Goal: Task Accomplishment & Management: Complete application form

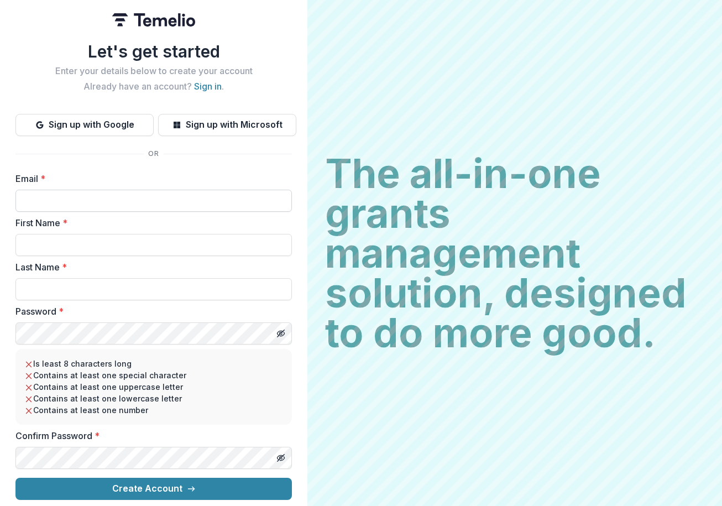
click at [45, 199] on input "Email *" at bounding box center [153, 201] width 276 height 22
type input "**********"
type input "*****"
type input "******"
click at [12, 330] on div "**********" at bounding box center [153, 253] width 307 height 506
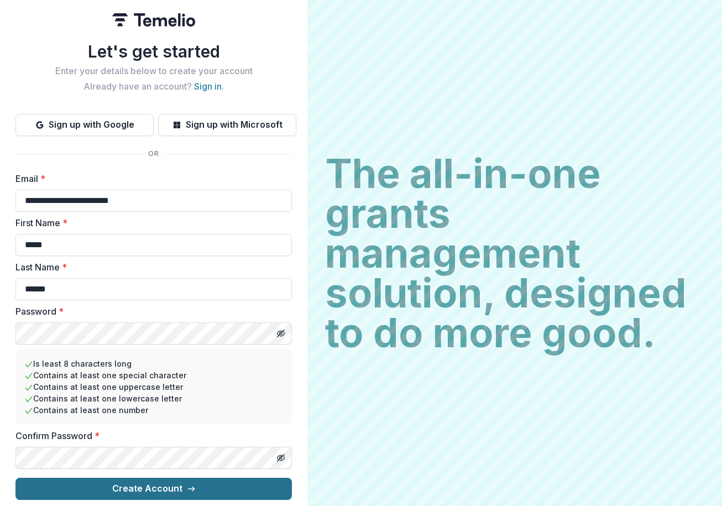
click at [217, 481] on button "Create Account" at bounding box center [153, 488] width 276 height 22
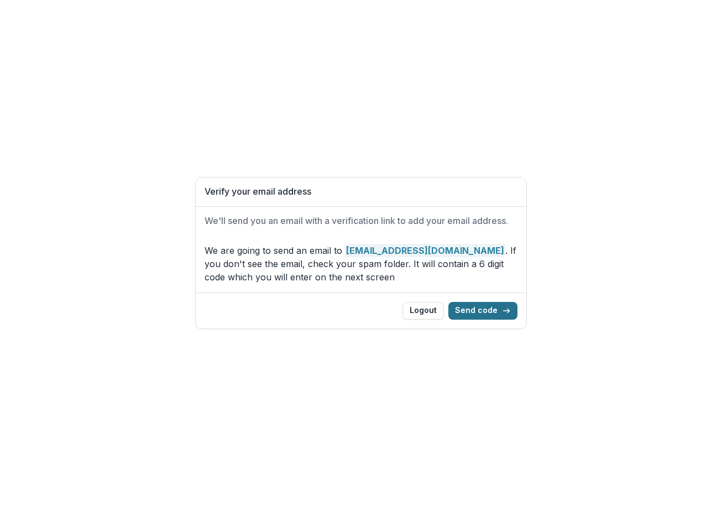
click at [480, 309] on button "Send code" at bounding box center [482, 311] width 69 height 18
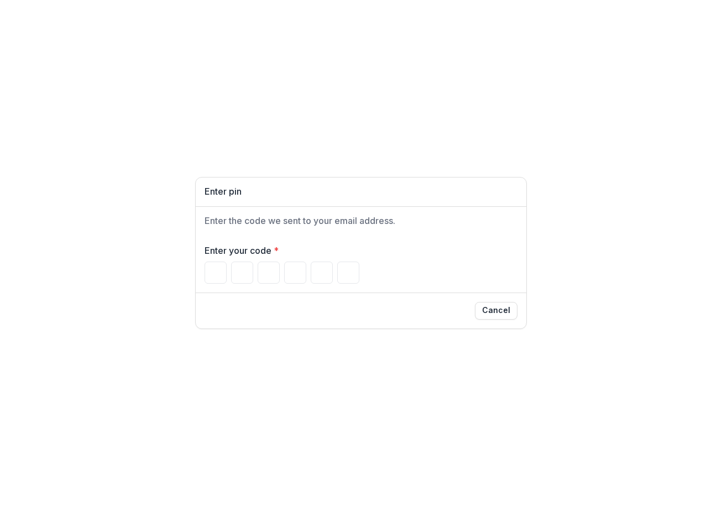
type input "*"
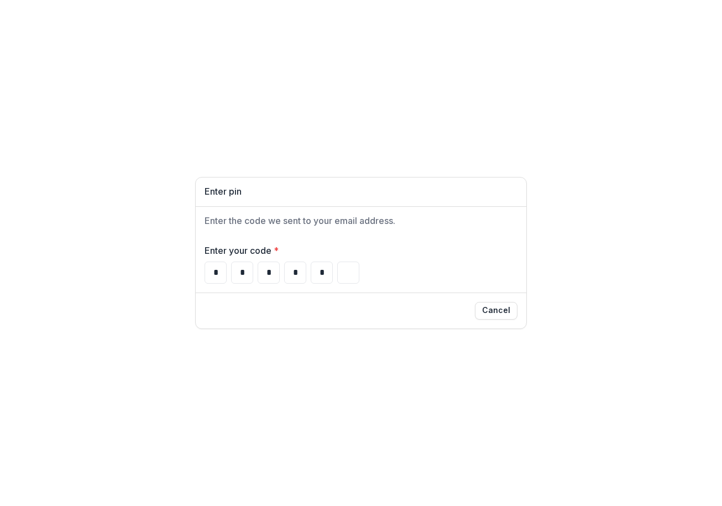
type input "*"
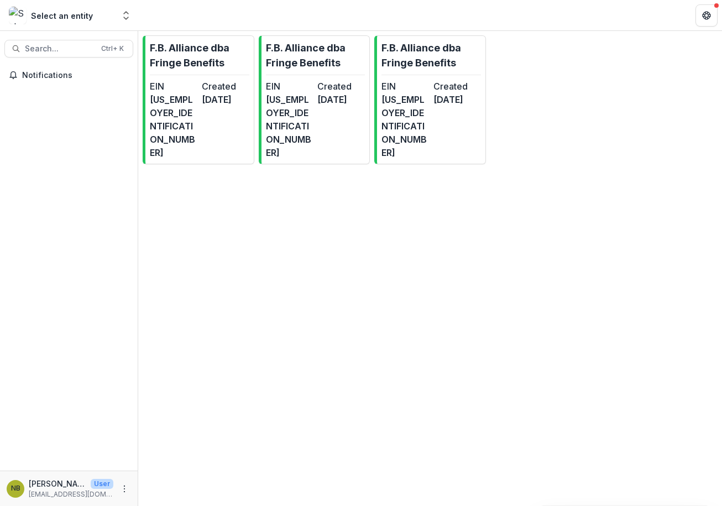
click at [318, 287] on div "F.B. Alliance dba Fringe Benefits EIN 95-4742959 Created 13 days ago F.B. Allia…" at bounding box center [430, 268] width 584 height 475
click at [207, 87] on dt "Created" at bounding box center [226, 86] width 48 height 13
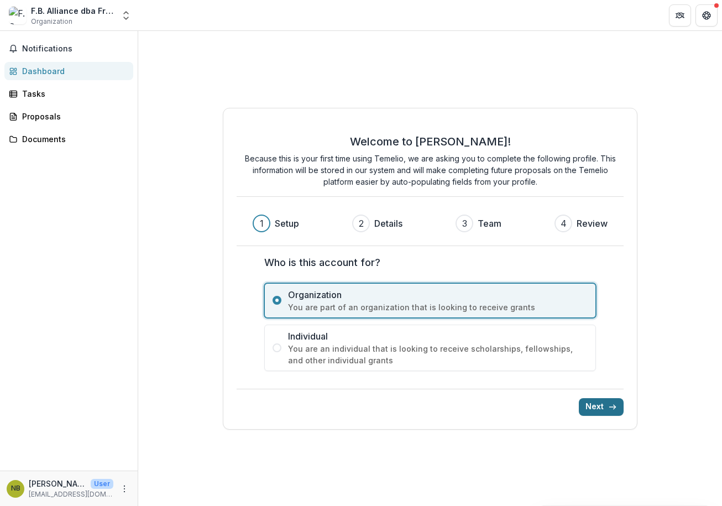
click at [597, 406] on button "Next" at bounding box center [601, 407] width 45 height 18
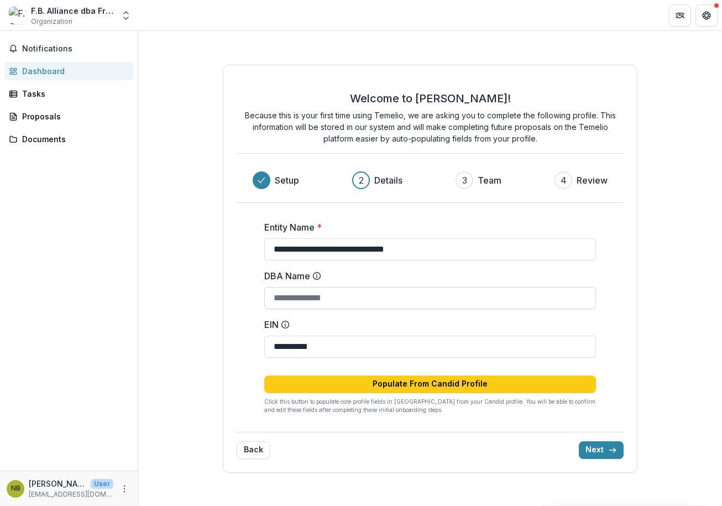
click at [306, 300] on input "DBA Name" at bounding box center [430, 298] width 332 height 22
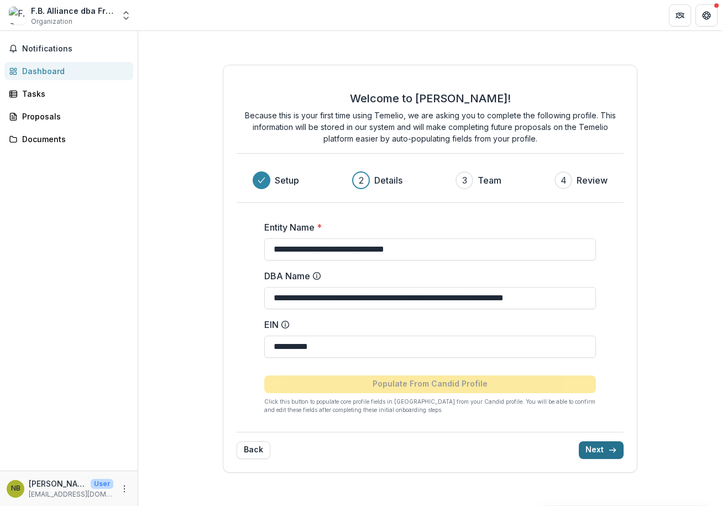
type input "**********"
click at [595, 447] on button "Next" at bounding box center [601, 450] width 45 height 18
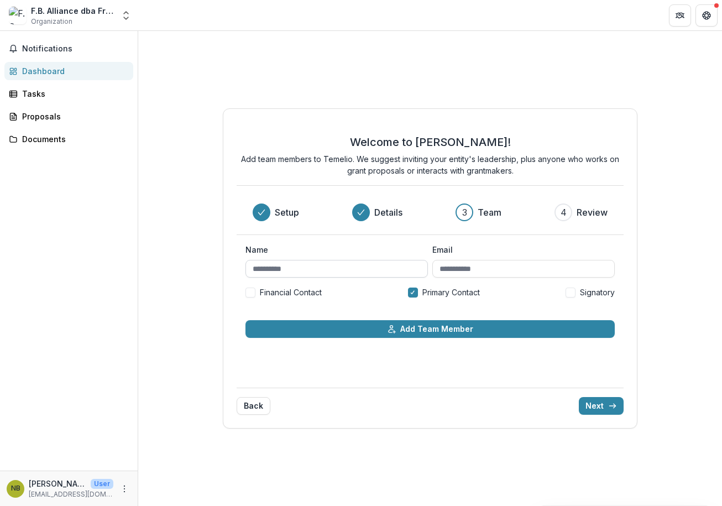
click at [324, 272] on input "Name" at bounding box center [336, 269] width 182 height 18
type input "**********"
click at [447, 267] on input "Email" at bounding box center [523, 269] width 182 height 18
type input "**********"
click at [593, 411] on button "Next" at bounding box center [601, 406] width 45 height 18
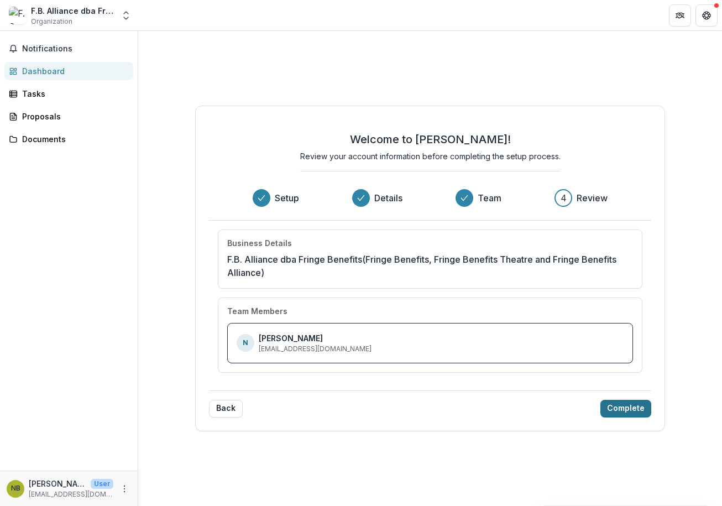
click at [625, 402] on button "Complete" at bounding box center [625, 409] width 51 height 18
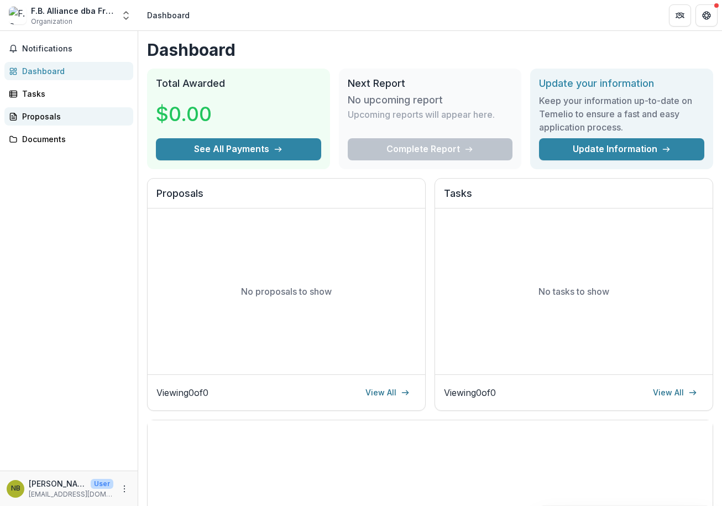
click at [37, 117] on div "Proposals" at bounding box center [73, 117] width 102 height 12
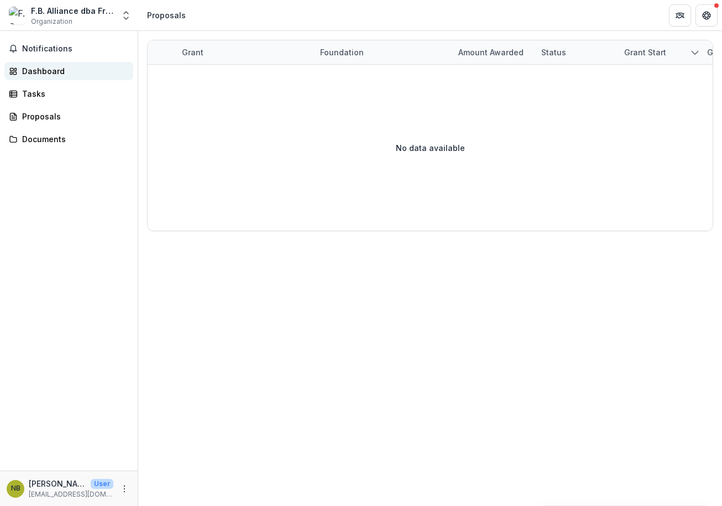
click at [35, 73] on div "Dashboard" at bounding box center [73, 71] width 102 height 12
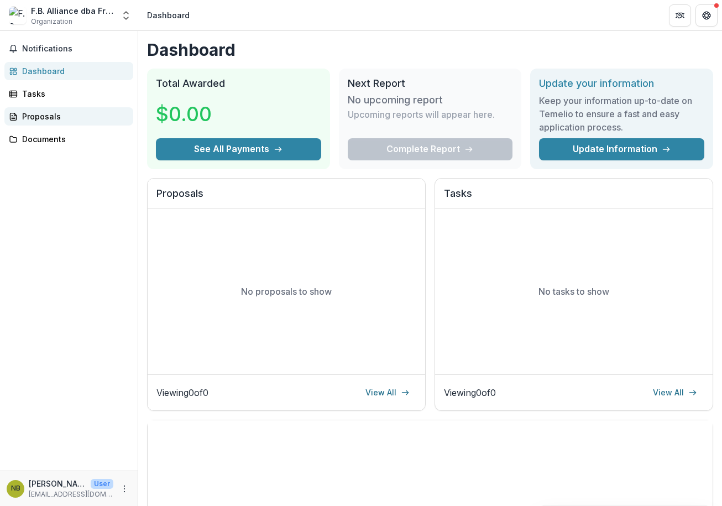
click at [38, 119] on div "Proposals" at bounding box center [73, 117] width 102 height 12
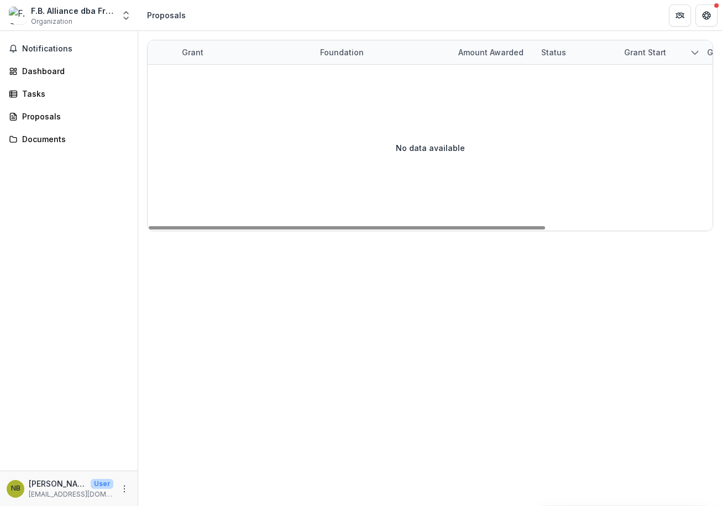
click at [270, 195] on div "No data available" at bounding box center [430, 148] width 565 height 166
click at [638, 50] on div "Grant start" at bounding box center [644, 52] width 55 height 12
click at [653, 51] on div "Grant start" at bounding box center [644, 52] width 55 height 12
click at [696, 51] on icon "sorted descending" at bounding box center [694, 52] width 9 height 9
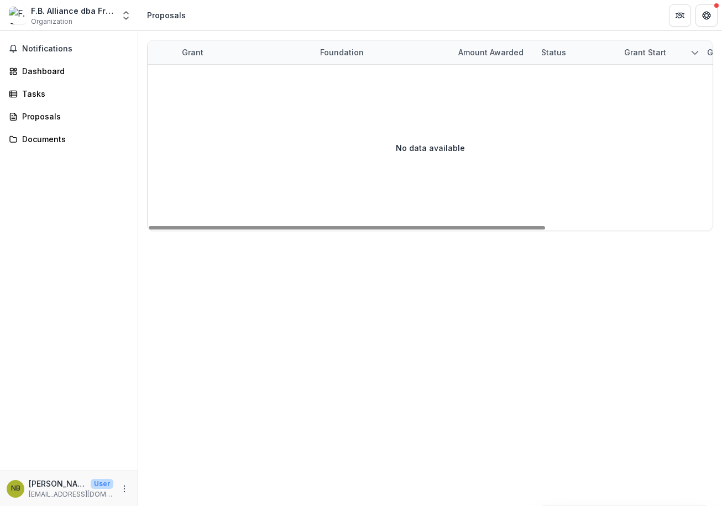
click at [696, 51] on icon "sorted descending" at bounding box center [694, 52] width 9 height 9
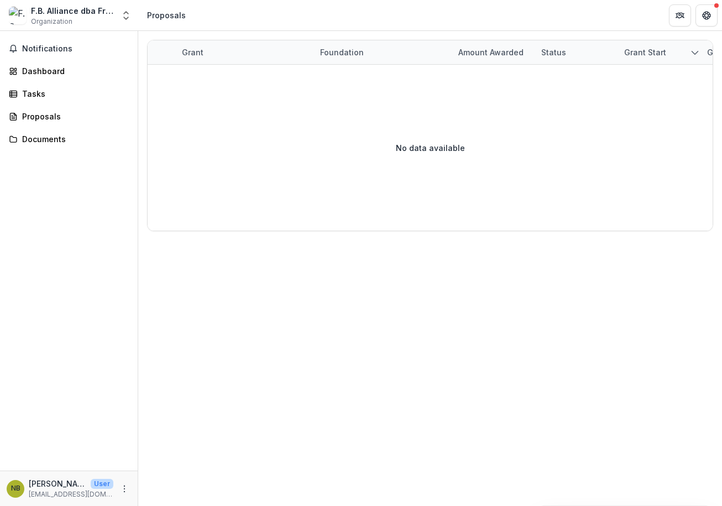
click at [164, 16] on div "Proposals" at bounding box center [166, 15] width 39 height 12
click at [125, 17] on icon "Open entity switcher" at bounding box center [125, 15] width 11 height 11
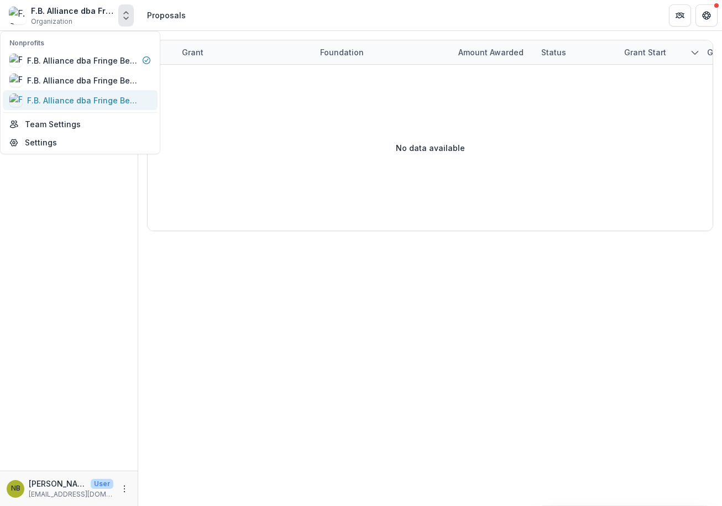
click at [83, 97] on div "F.B. Alliance dba Fringe Benefits" at bounding box center [82, 101] width 111 height 12
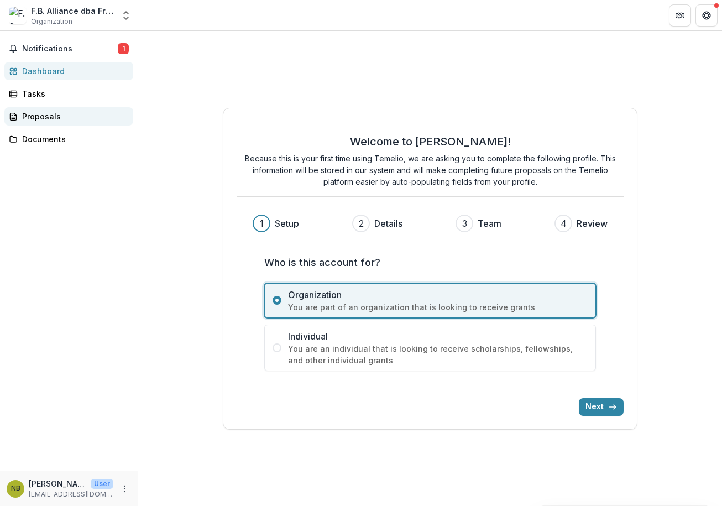
click at [61, 117] on div "Proposals" at bounding box center [73, 117] width 102 height 12
click at [41, 116] on div "Proposals" at bounding box center [73, 117] width 102 height 12
click at [16, 113] on icon at bounding box center [13, 116] width 9 height 9
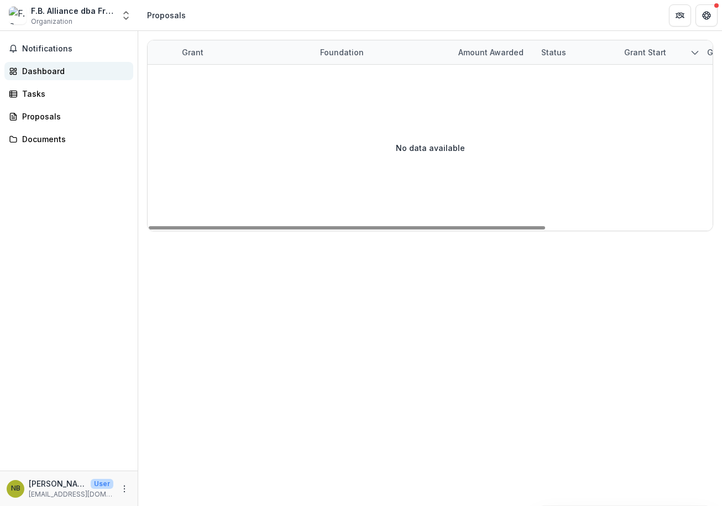
click at [52, 65] on link "Dashboard" at bounding box center [68, 71] width 129 height 18
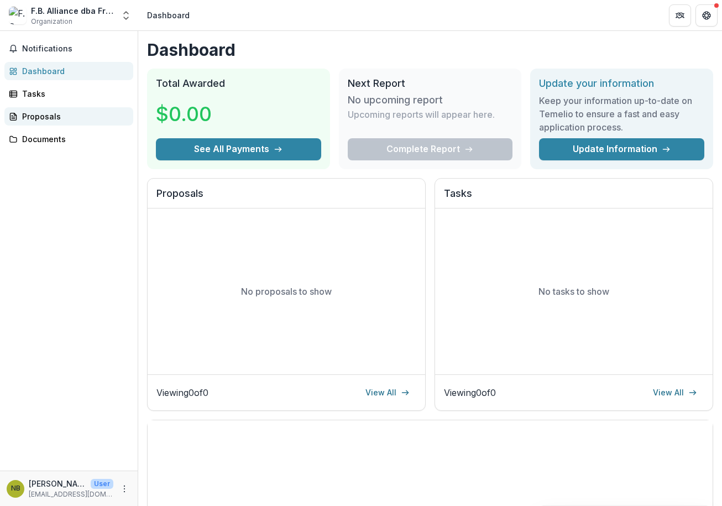
click at [45, 116] on div "Proposals" at bounding box center [73, 117] width 102 height 12
click at [124, 489] on icon "More" at bounding box center [124, 488] width 9 height 9
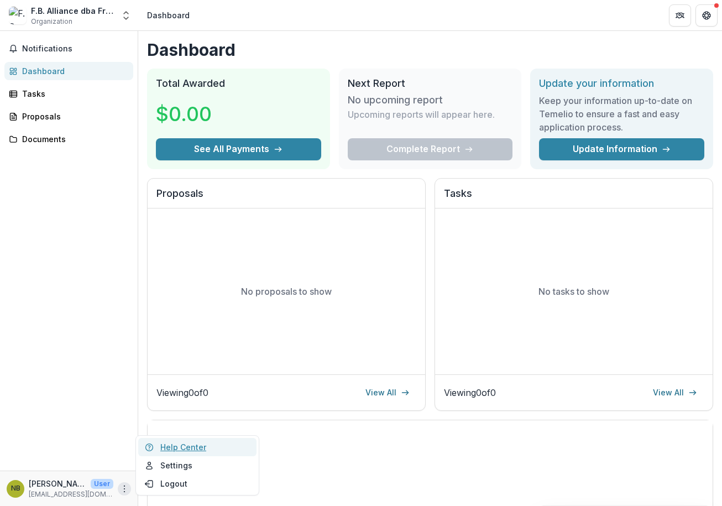
click at [172, 449] on link "Help Center" at bounding box center [197, 447] width 118 height 18
click at [97, 485] on p "User" at bounding box center [102, 484] width 23 height 10
click at [126, 489] on icon "More" at bounding box center [124, 488] width 9 height 9
click at [173, 448] on link "Help Center" at bounding box center [197, 447] width 118 height 18
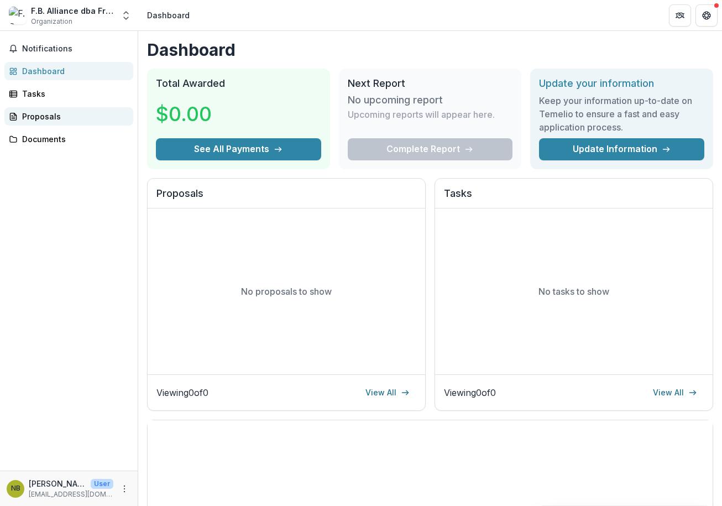
click at [39, 122] on div "Proposals" at bounding box center [73, 117] width 102 height 12
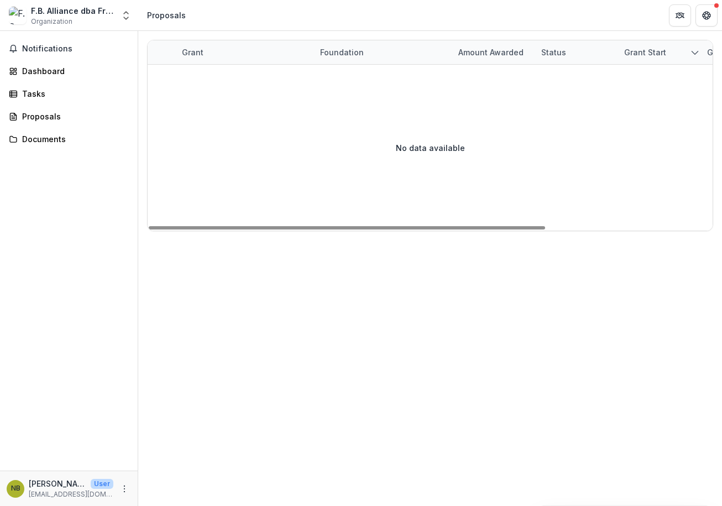
click at [654, 54] on div "Grant start" at bounding box center [644, 52] width 55 height 12
click at [323, 111] on div "No data available" at bounding box center [430, 148] width 565 height 166
click at [198, 54] on div "Grant" at bounding box center [192, 52] width 35 height 12
click at [339, 50] on div "Foundation" at bounding box center [341, 52] width 57 height 12
click at [632, 52] on div "Grant start" at bounding box center [644, 52] width 55 height 12
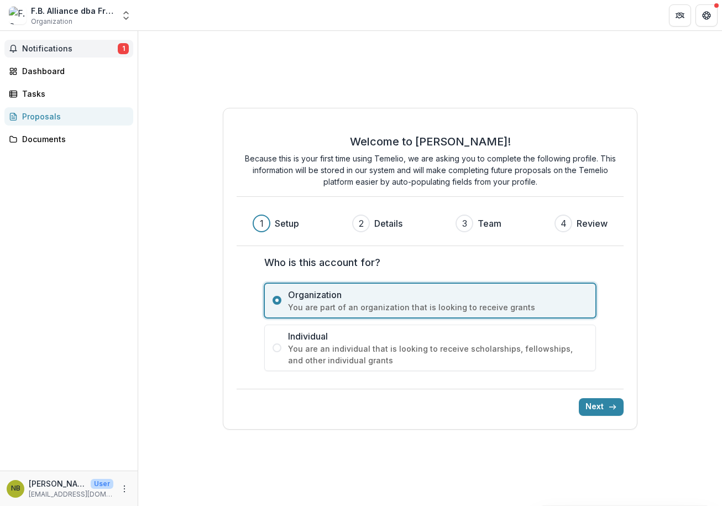
click at [53, 51] on span "Notifications" at bounding box center [70, 48] width 96 height 9
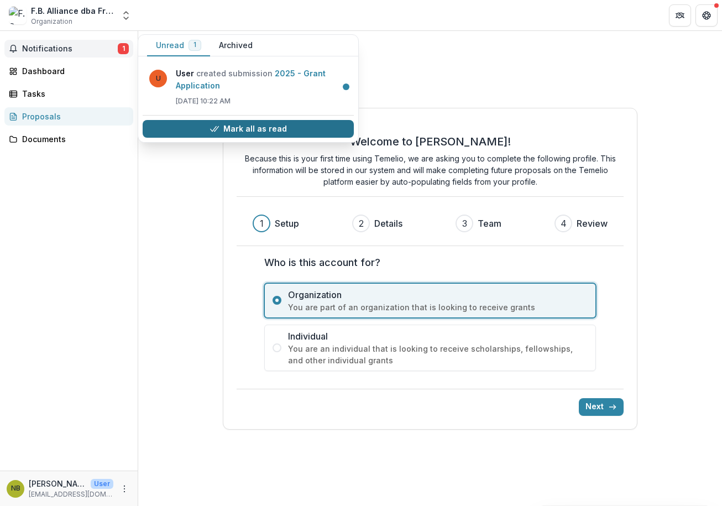
click at [193, 124] on button "Mark all as read" at bounding box center [248, 129] width 211 height 18
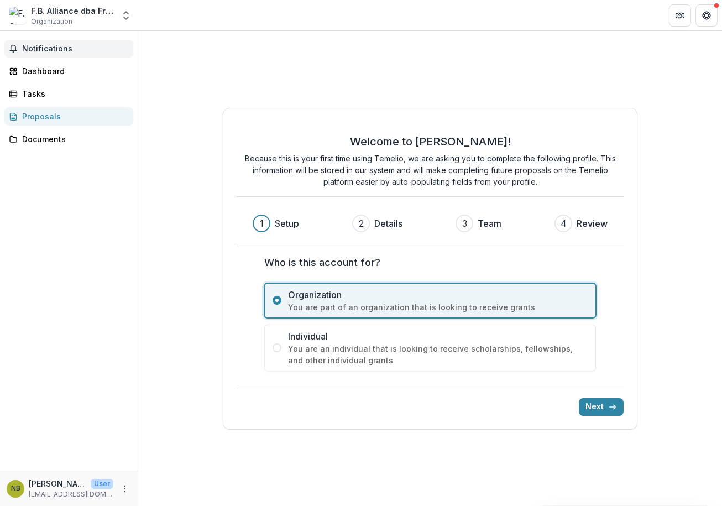
click at [168, 197] on div "Welcome to Temelio! Because this is your first time using Temelio, we are askin…" at bounding box center [430, 268] width 584 height 475
